Goal: Task Accomplishment & Management: Manage account settings

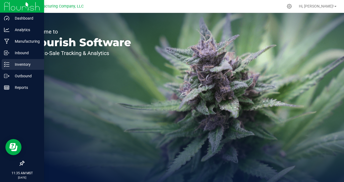
click at [20, 68] on div "Inventory" at bounding box center [23, 64] width 42 height 11
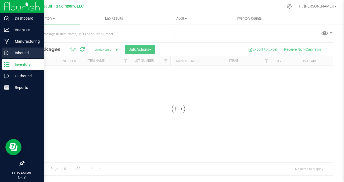
click at [21, 52] on p "Inbound" at bounding box center [25, 53] width 32 height 6
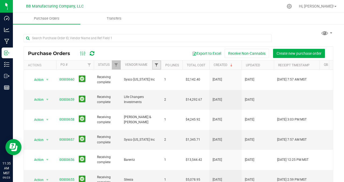
click at [157, 64] on span "Filter" at bounding box center [156, 65] width 4 height 4
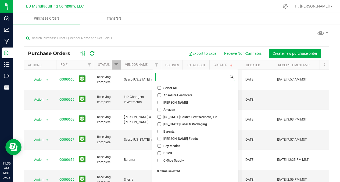
click at [166, 77] on input at bounding box center [191, 77] width 73 height 8
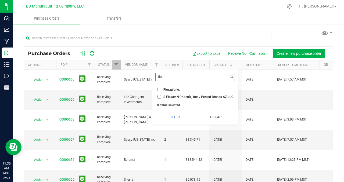
type input "flo"
click at [159, 90] on input "FloraWorks" at bounding box center [158, 89] width 3 height 3
checkbox input "true"
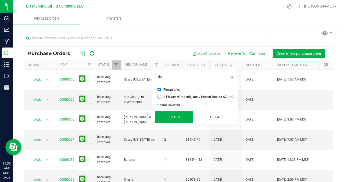
click at [172, 118] on button "Filter" at bounding box center [174, 117] width 38 height 12
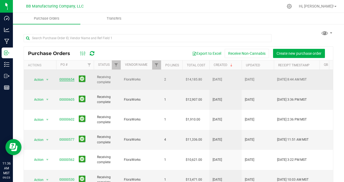
click at [68, 78] on link "00000654" at bounding box center [66, 80] width 15 height 4
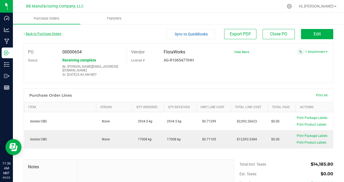
click at [38, 34] on link "Back to Purchase Orders" at bounding box center [43, 34] width 38 height 4
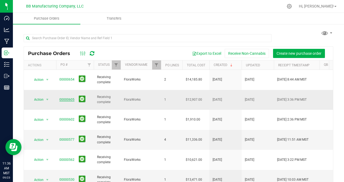
click at [68, 98] on link "00000605" at bounding box center [66, 100] width 15 height 4
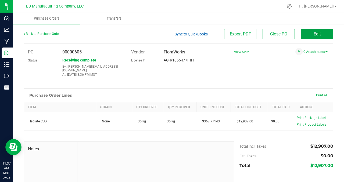
click at [314, 35] on span "Edit" at bounding box center [316, 33] width 7 height 5
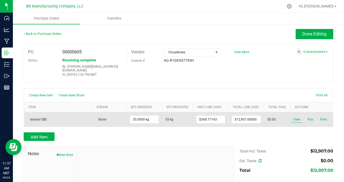
click at [295, 116] on span "View" at bounding box center [296, 119] width 11 height 6
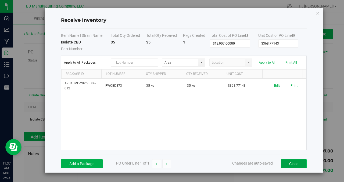
click at [291, 162] on button "Close" at bounding box center [294, 163] width 26 height 9
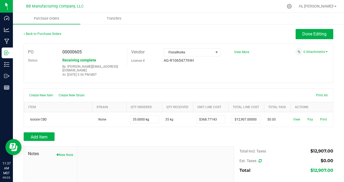
click at [255, 72] on div "PO 00000605 Status Receiving complete By: [PERSON_NAME][EMAIL_ADDRESS][DOMAIN_N…" at bounding box center [178, 63] width 309 height 39
click at [262, 73] on div "PO 00000605 Status Receiving complete By: [PERSON_NAME][EMAIL_ADDRESS][DOMAIN_N…" at bounding box center [178, 63] width 309 height 39
click at [268, 70] on div "PO 00000605 Status Receiving complete By: [PERSON_NAME][EMAIL_ADDRESS][DOMAIN_N…" at bounding box center [178, 63] width 309 height 39
click at [269, 69] on div "PO 00000605 Status Receiving complete By: [PERSON_NAME][EMAIL_ADDRESS][DOMAIN_N…" at bounding box center [178, 63] width 309 height 39
